Goal: Check status: Check status

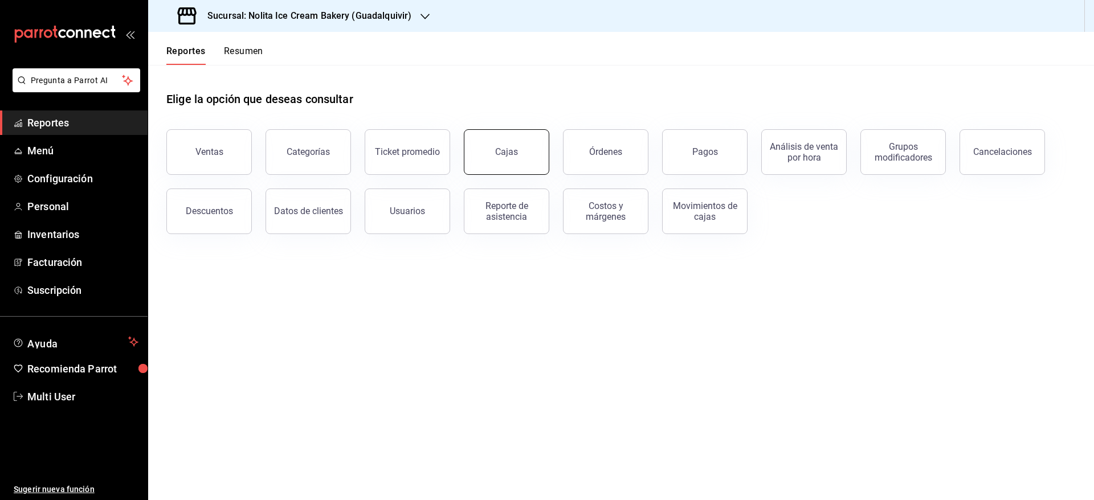
click at [502, 141] on button "Cajas" at bounding box center [506, 152] width 85 height 46
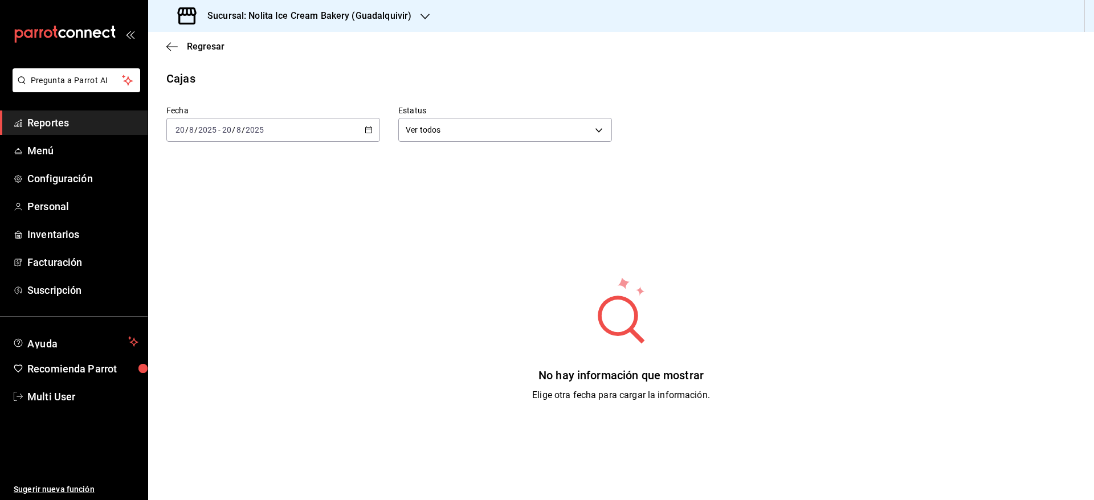
click at [330, 131] on div "[DATE] [DATE] - [DATE] [DATE]" at bounding box center [273, 130] width 214 height 24
click at [247, 219] on span "Semana actual" at bounding box center [220, 216] width 88 height 12
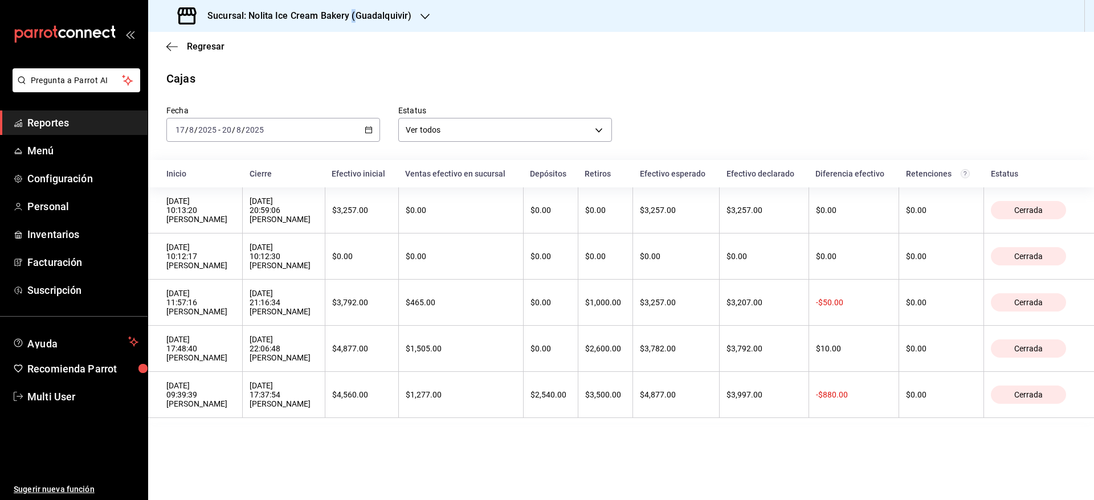
click at [352, 21] on h3 "Sucursal: Nolita Ice Cream Bakery (Guadalquivir)" at bounding box center [304, 16] width 213 height 14
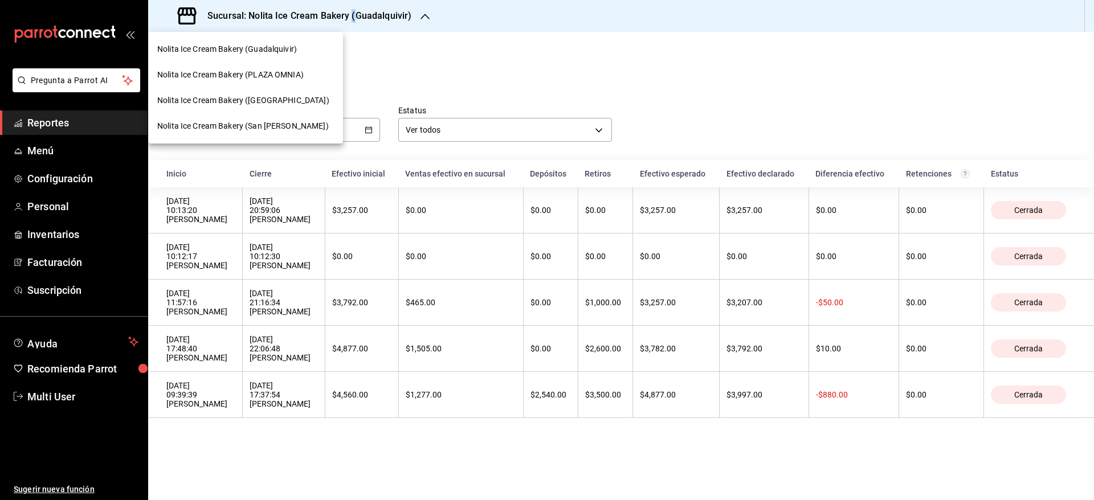
click at [288, 67] on div "Nolita Ice Cream Bakery (PLAZA OMNIA)" at bounding box center [245, 75] width 195 height 26
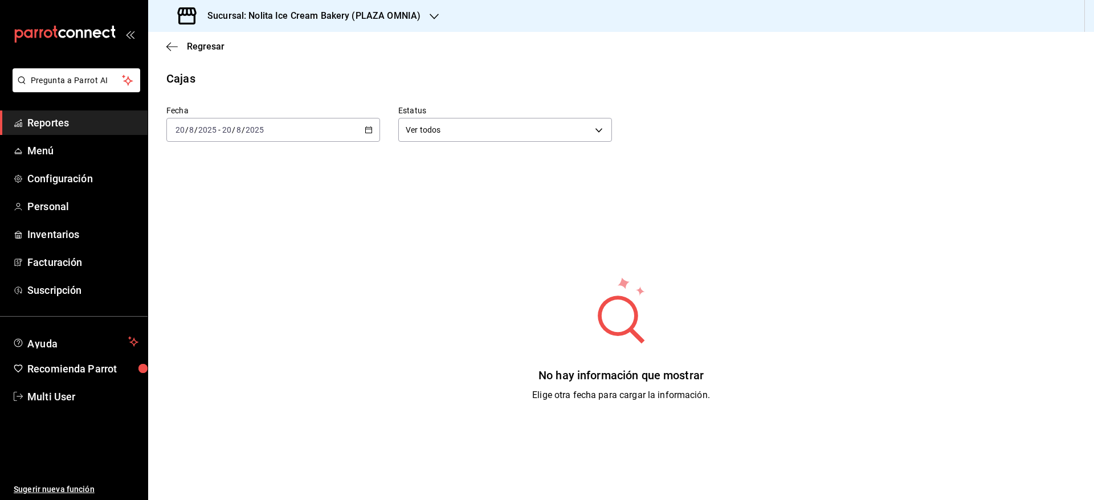
click at [296, 125] on div "[DATE] [DATE] - [DATE] [DATE]" at bounding box center [273, 130] width 214 height 24
click at [240, 210] on span "Semana actual" at bounding box center [220, 216] width 88 height 12
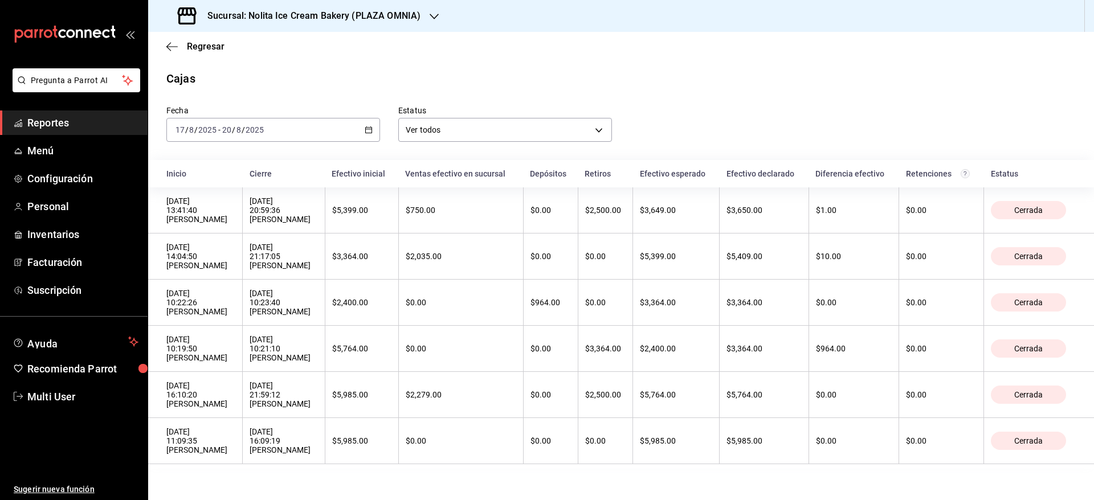
click at [350, 17] on h3 "Sucursal: Nolita Ice Cream Bakery (PLAZA OMNIA)" at bounding box center [309, 16] width 222 height 14
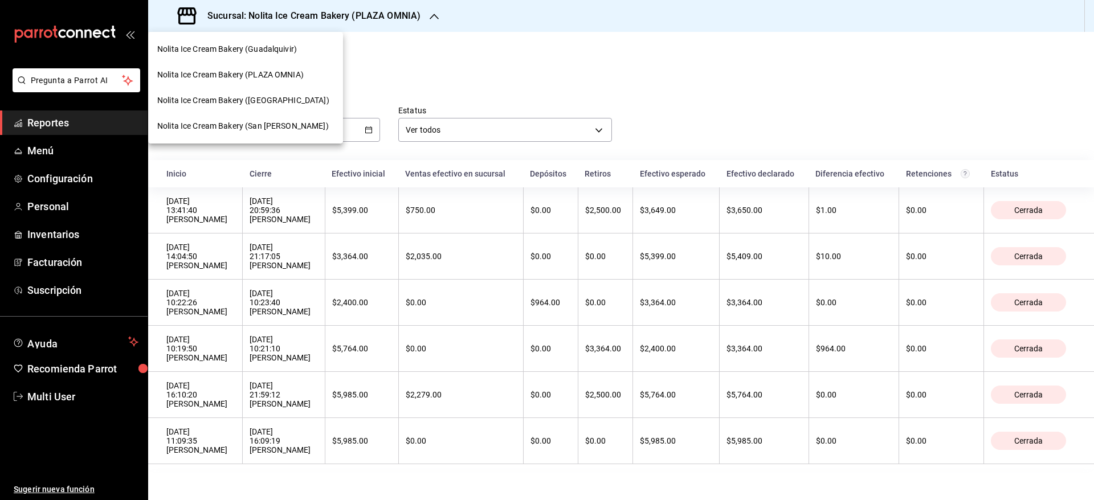
click at [300, 100] on span "Nolita Ice Cream Bakery ([GEOGRAPHIC_DATA])" at bounding box center [243, 101] width 172 height 12
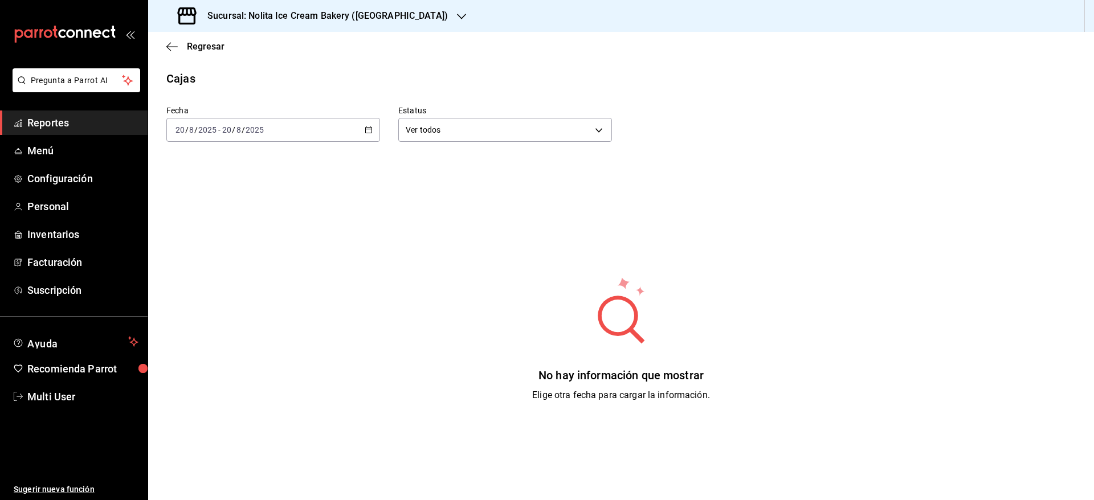
click at [294, 119] on div "[DATE] [DATE] - [DATE] [DATE]" at bounding box center [273, 130] width 214 height 24
click at [244, 220] on span "Semana actual" at bounding box center [220, 216] width 88 height 12
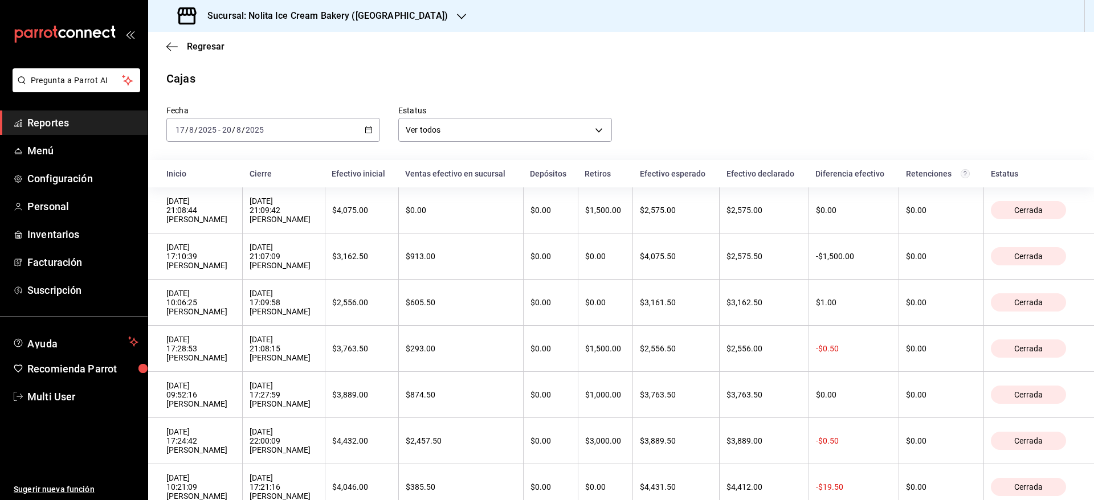
click at [397, 22] on h3 "Sucursal: Nolita Ice Cream Bakery ([GEOGRAPHIC_DATA])" at bounding box center [323, 16] width 250 height 14
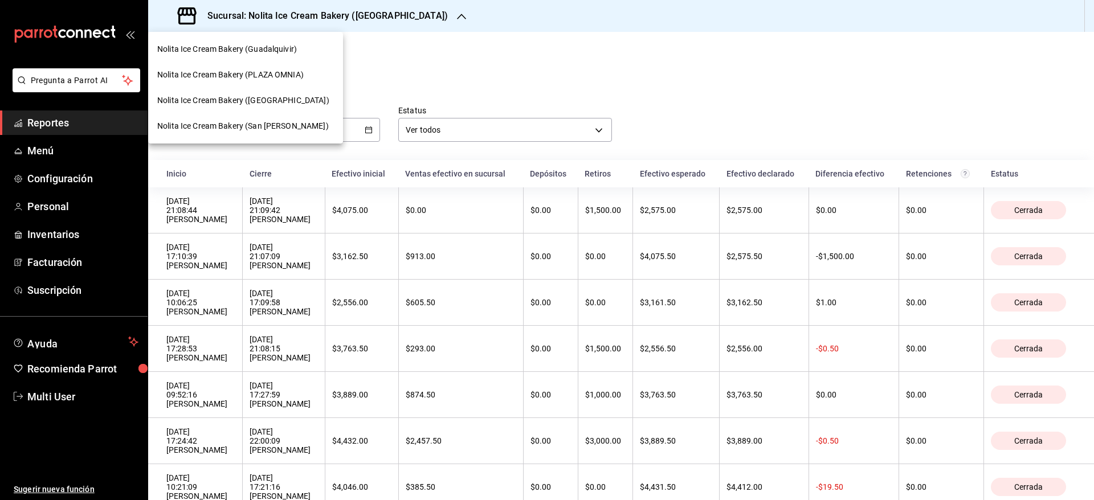
click at [284, 124] on span "Nolita Ice Cream Bakery (San [PERSON_NAME])" at bounding box center [242, 126] width 171 height 12
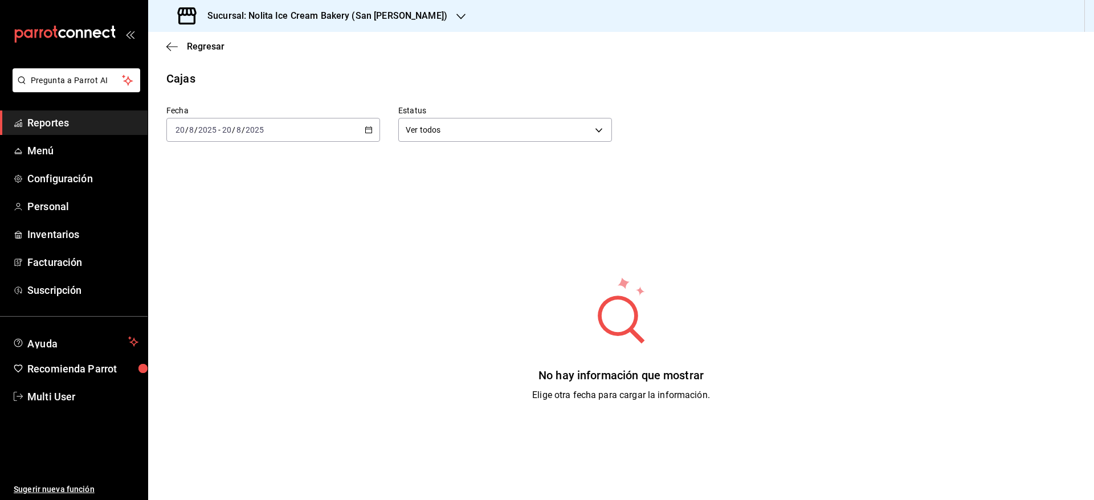
click at [284, 122] on div "[DATE] [DATE] - [DATE] [DATE]" at bounding box center [273, 130] width 214 height 24
click at [239, 220] on span "Semana actual" at bounding box center [220, 216] width 88 height 12
